Goal: Information Seeking & Learning: Learn about a topic

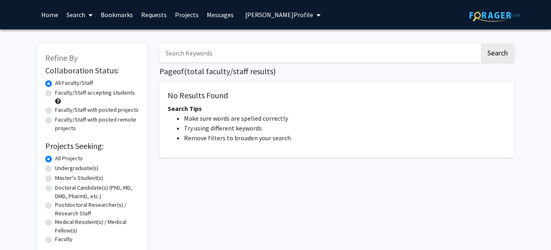
radio input "false"
radio input "true"
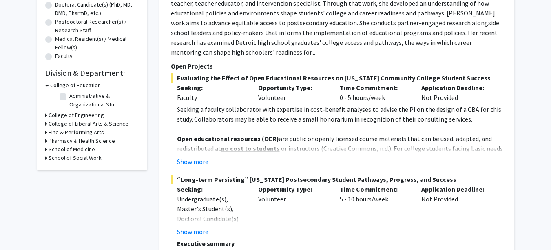
scroll to position [41, 0]
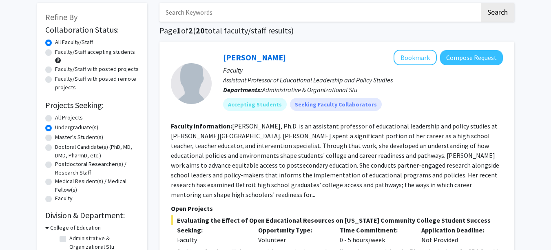
click at [55, 52] on label "Faculty/Staff accepting students" at bounding box center [95, 52] width 80 height 9
click at [55, 52] on input "Faculty/Staff accepting students" at bounding box center [57, 50] width 5 height 5
radio input "true"
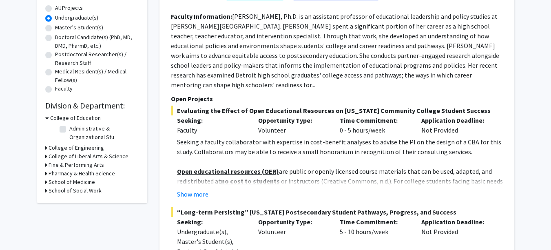
scroll to position [163, 0]
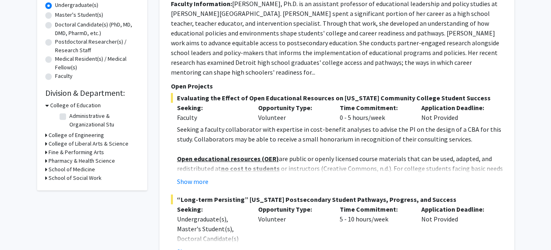
click at [67, 143] on h3 "College of Liberal Arts & Science" at bounding box center [89, 143] width 80 height 9
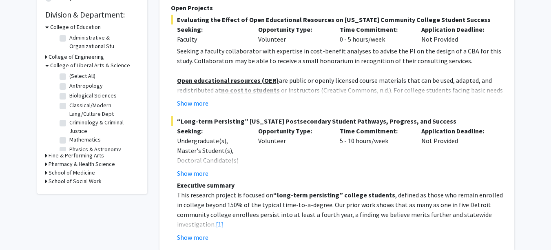
scroll to position [245, 0]
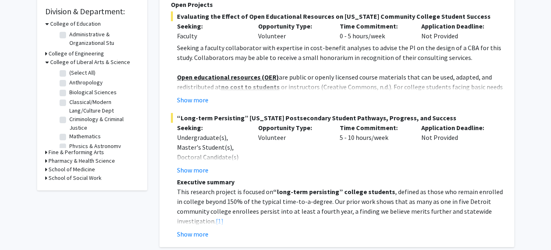
click at [69, 90] on label "Biological Sciences" at bounding box center [92, 92] width 47 height 9
click at [69, 90] on input "Biological Sciences" at bounding box center [71, 90] width 5 height 5
checkbox input "true"
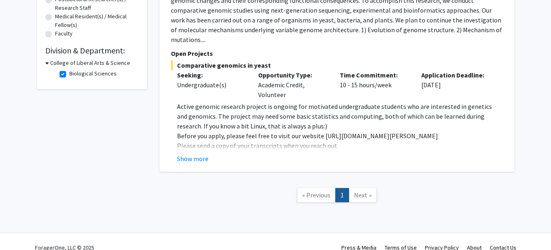
scroll to position [208, 0]
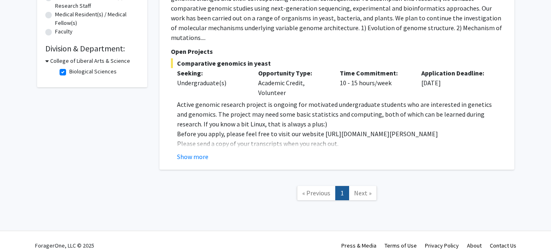
drag, startPoint x: 183, startPoint y: 143, endPoint x: 189, endPoint y: 143, distance: 6.5
click at [189, 152] on button "Show more" at bounding box center [192, 157] width 31 height 10
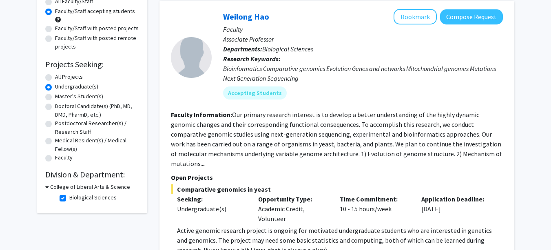
scroll to position [126, 0]
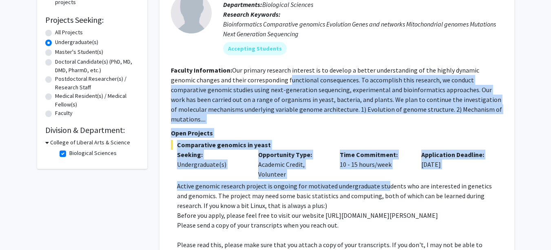
drag, startPoint x: 272, startPoint y: 77, endPoint x: 383, endPoint y: 177, distance: 149.6
click at [383, 177] on fg-search-faculty "Weilong Hao Bookmark Compose Request Faculty Associate Professor Departments: B…" at bounding box center [337, 119] width 332 height 308
click at [292, 140] on span "Comparative genomics in yeast" at bounding box center [337, 145] width 332 height 10
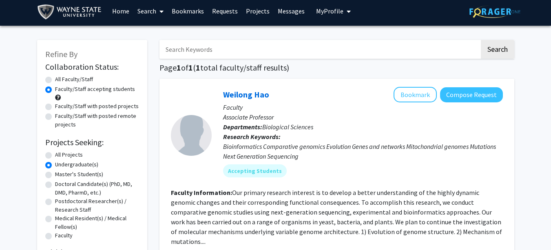
scroll to position [0, 0]
